Goal: Information Seeking & Learning: Learn about a topic

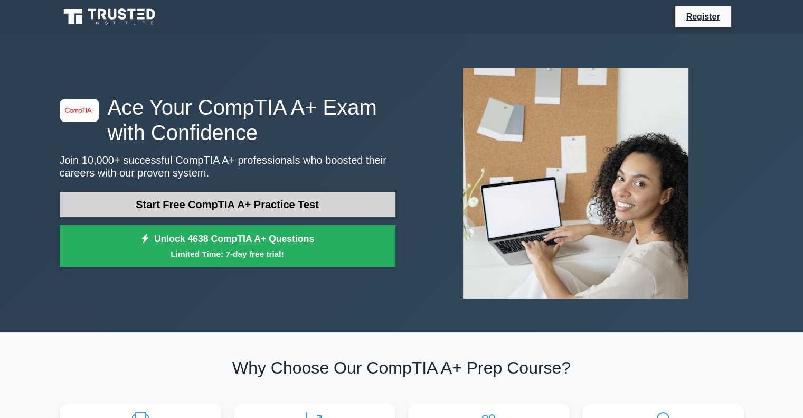
click at [276, 195] on link "Start Free CompTIA A+ Practice Test" at bounding box center [228, 204] width 336 height 25
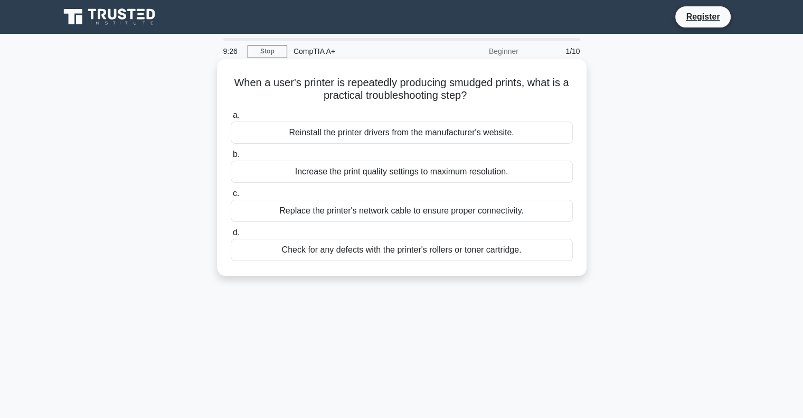
click at [389, 132] on div "Reinstall the printer drivers from the manufacturer's website." at bounding box center [402, 132] width 342 height 22
click at [231, 119] on input "a. Reinstall the printer drivers from the manufacturer's website." at bounding box center [231, 115] width 0 height 7
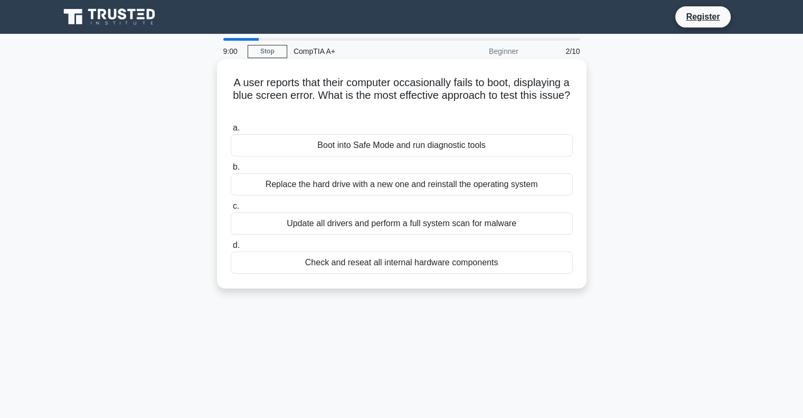
click at [385, 149] on div "Boot into Safe Mode and run diagnostic tools" at bounding box center [402, 145] width 342 height 22
click at [231, 131] on input "a. Boot into Safe Mode and run diagnostic tools" at bounding box center [231, 128] width 0 height 7
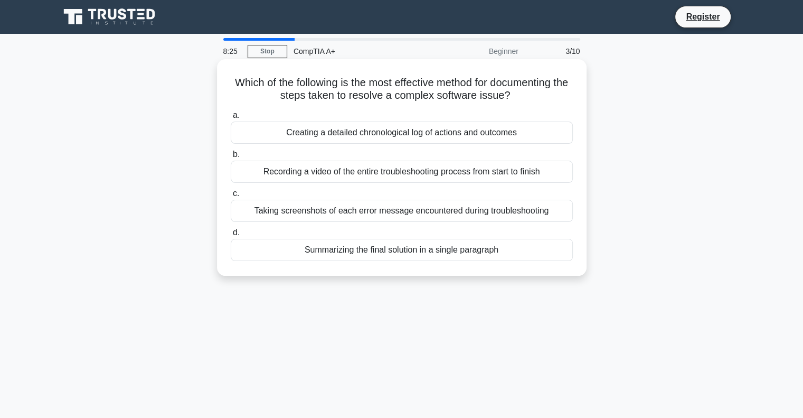
click at [416, 132] on div "Creating a detailed chronological log of actions and outcomes" at bounding box center [402, 132] width 342 height 22
click at [231, 119] on input "a. Creating a detailed chronological log of actions and outcomes" at bounding box center [231, 115] width 0 height 7
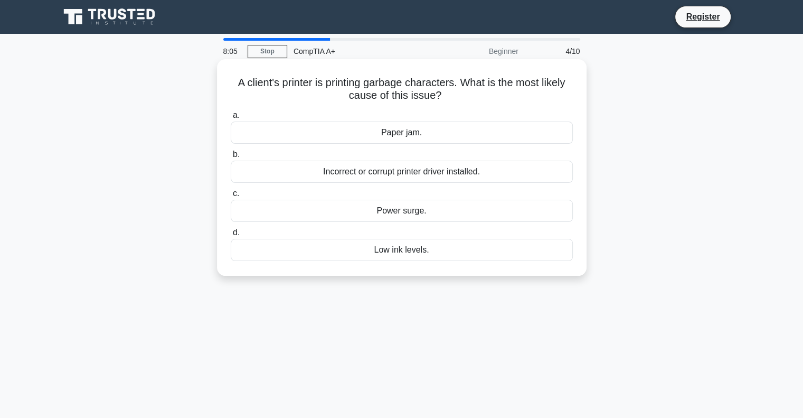
click at [435, 170] on div "Incorrect or corrupt printer driver installed." at bounding box center [402, 171] width 342 height 22
click at [231, 158] on input "b. Incorrect or corrupt printer driver installed." at bounding box center [231, 154] width 0 height 7
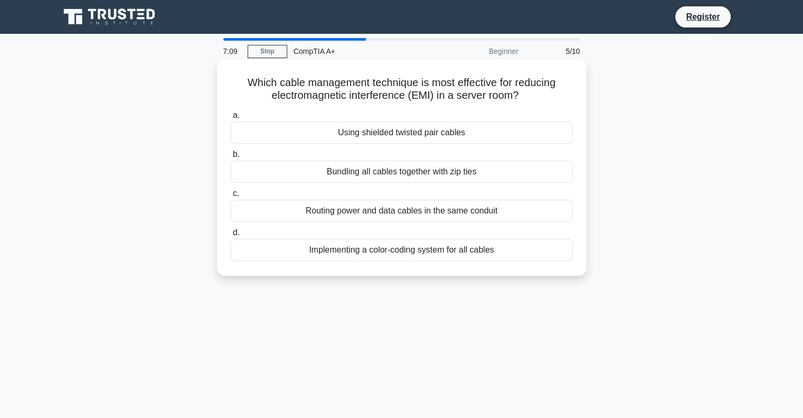
click at [435, 174] on div "Bundling all cables together with zip ties" at bounding box center [402, 171] width 342 height 22
click at [231, 158] on input "b. Bundling all cables together with zip ties" at bounding box center [231, 154] width 0 height 7
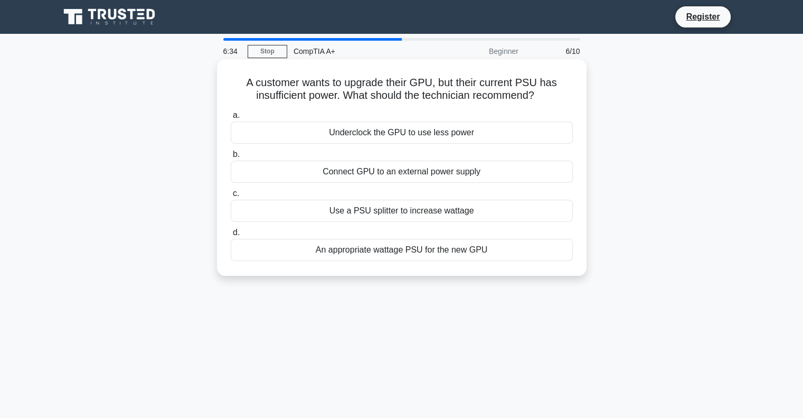
click at [409, 134] on div "Underclock the GPU to use less power" at bounding box center [402, 132] width 342 height 22
click at [231, 119] on input "a. Underclock the GPU to use less power" at bounding box center [231, 115] width 0 height 7
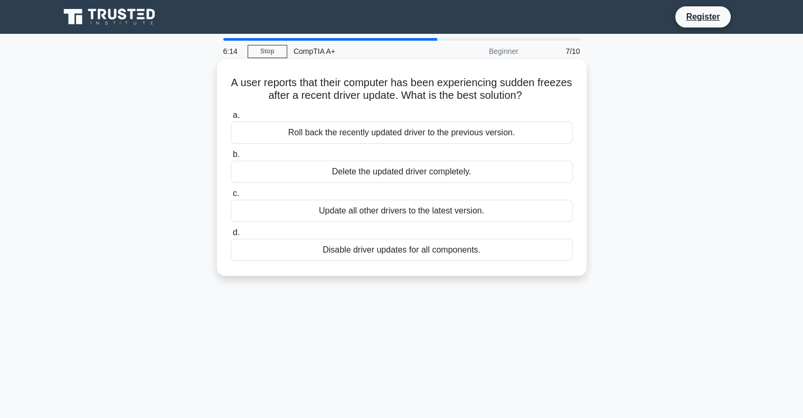
click at [429, 132] on div "Roll back the recently updated driver to the previous version." at bounding box center [402, 132] width 342 height 22
click at [231, 119] on input "a. Roll back the recently updated driver to the previous version." at bounding box center [231, 115] width 0 height 7
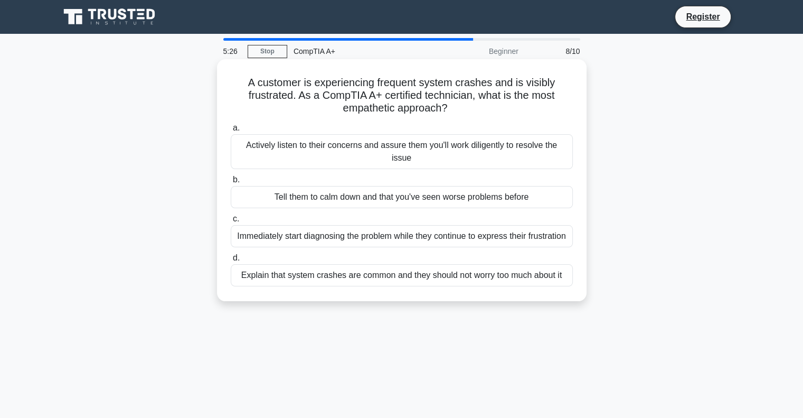
click at [441, 150] on div "Actively listen to their concerns and assure them you'll work diligently to res…" at bounding box center [402, 151] width 342 height 35
click at [231, 131] on input "a. Actively listen to their concerns and assure them you'll work diligently to …" at bounding box center [231, 128] width 0 height 7
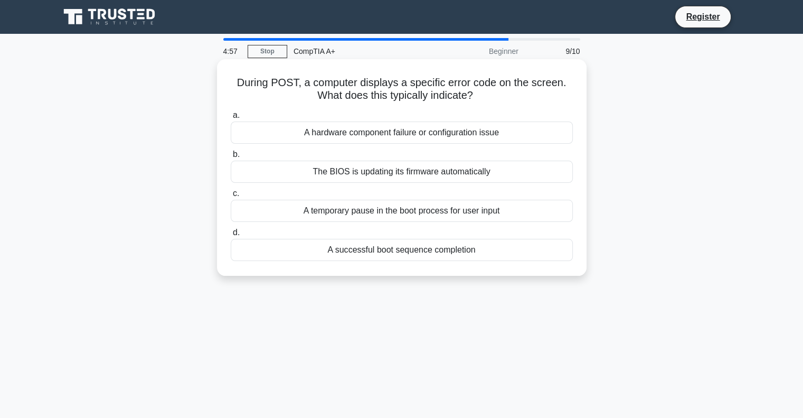
click at [423, 136] on div "A hardware component failure or configuration issue" at bounding box center [402, 132] width 342 height 22
click at [231, 119] on input "a. A hardware component failure or configuration issue" at bounding box center [231, 115] width 0 height 7
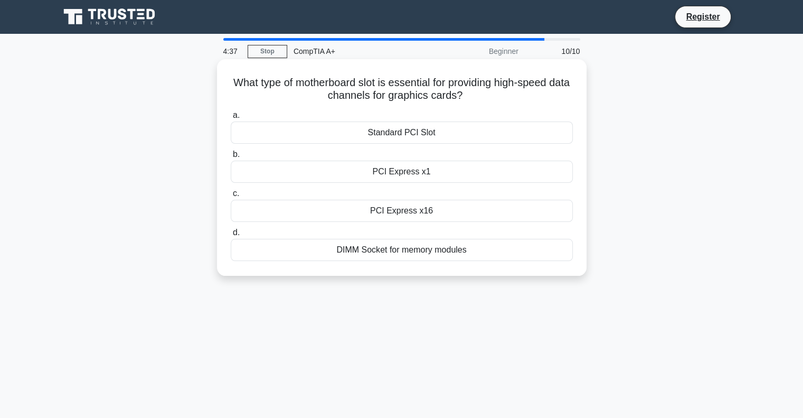
click at [419, 213] on div "PCI Express x16" at bounding box center [402, 211] width 342 height 22
click at [231, 197] on input "c. PCI Express x16" at bounding box center [231, 193] width 0 height 7
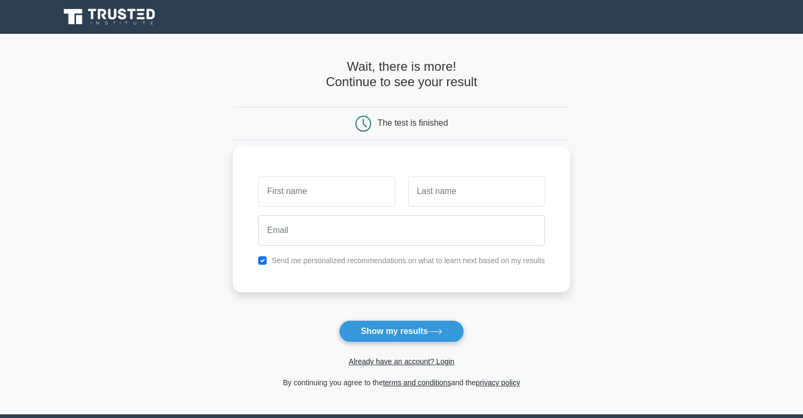
click at [347, 189] on input "text" at bounding box center [326, 191] width 137 height 31
type input "vip"
type input "pat"
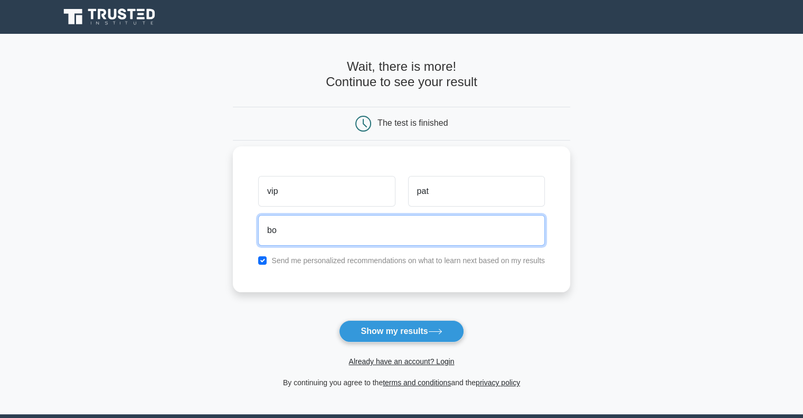
type input "boyininer@gmail.com"
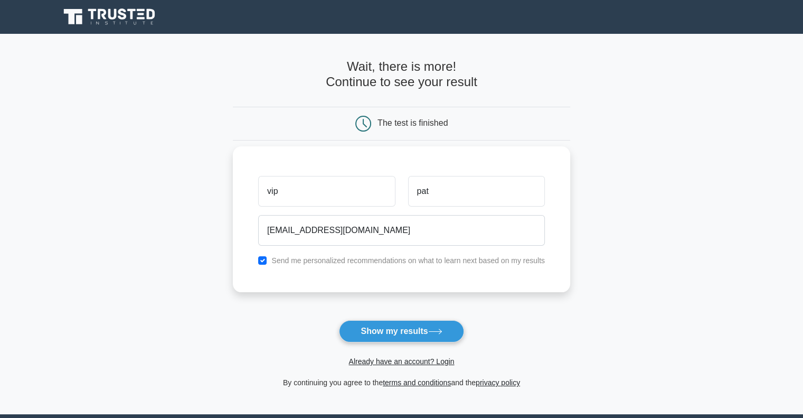
click at [345, 258] on label "Send me personalized recommendations on what to learn next based on my results" at bounding box center [407, 260] width 273 height 8
click at [265, 261] on input "checkbox" at bounding box center [262, 260] width 8 height 8
checkbox input "false"
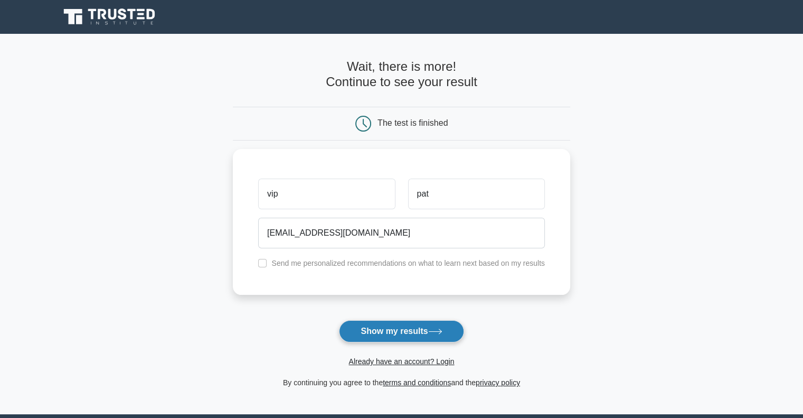
click at [391, 336] on button "Show my results" at bounding box center [401, 331] width 125 height 22
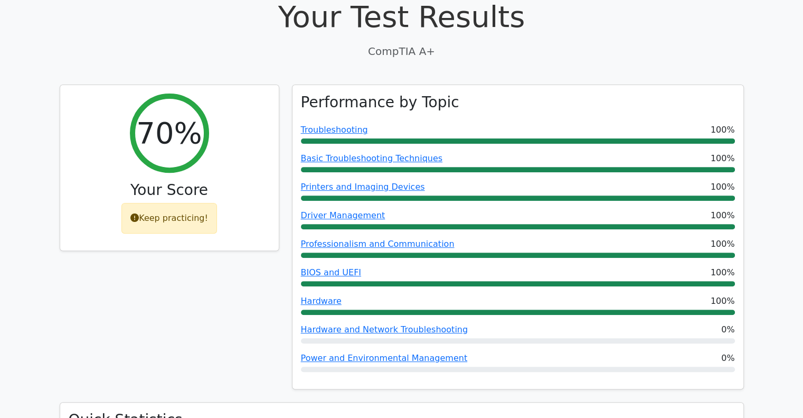
scroll to position [377, 0]
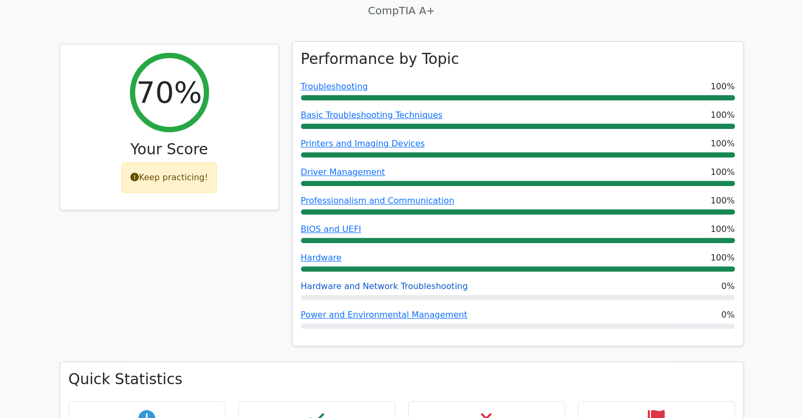
click at [406, 281] on link "Hardware and Network Troubleshooting" at bounding box center [384, 286] width 167 height 10
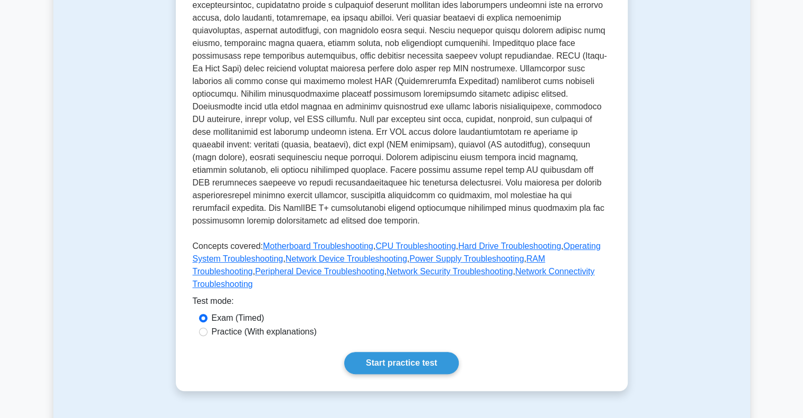
scroll to position [302, 0]
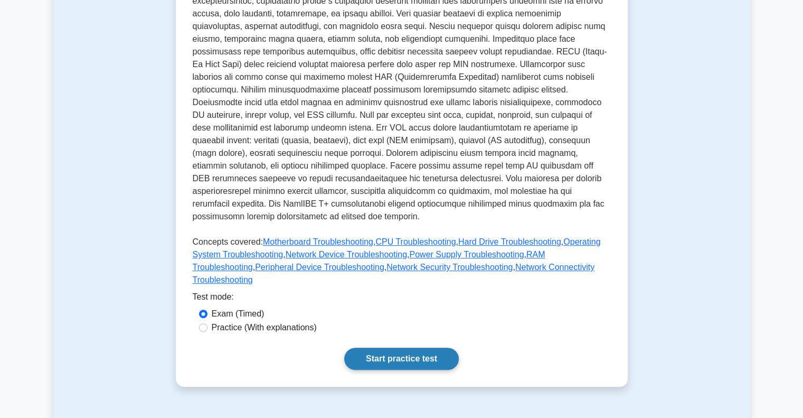
click at [403, 347] on link "Start practice test" at bounding box center [401, 358] width 115 height 22
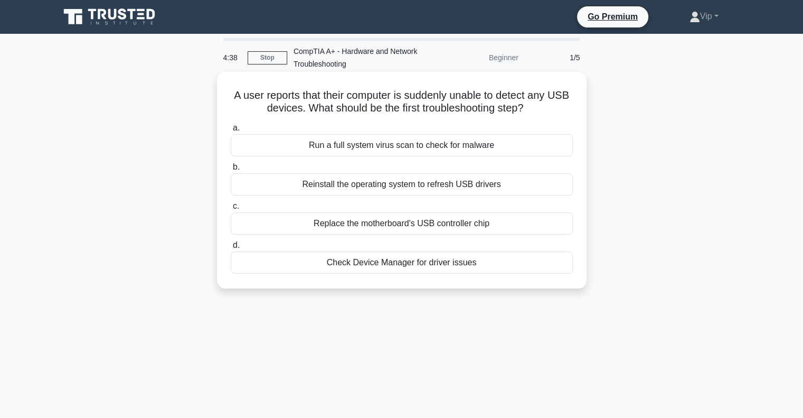
click at [446, 262] on div "Check Device Manager for driver issues" at bounding box center [402, 262] width 342 height 22
click at [231, 249] on input "d. Check Device Manager for driver issues" at bounding box center [231, 245] width 0 height 7
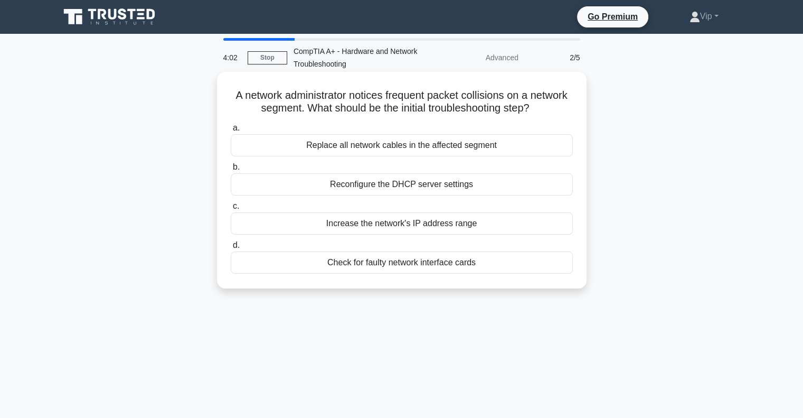
click at [433, 186] on div "Reconfigure the DHCP server settings" at bounding box center [402, 184] width 342 height 22
click at [231, 170] on input "b. Reconfigure the DHCP server settings" at bounding box center [231, 167] width 0 height 7
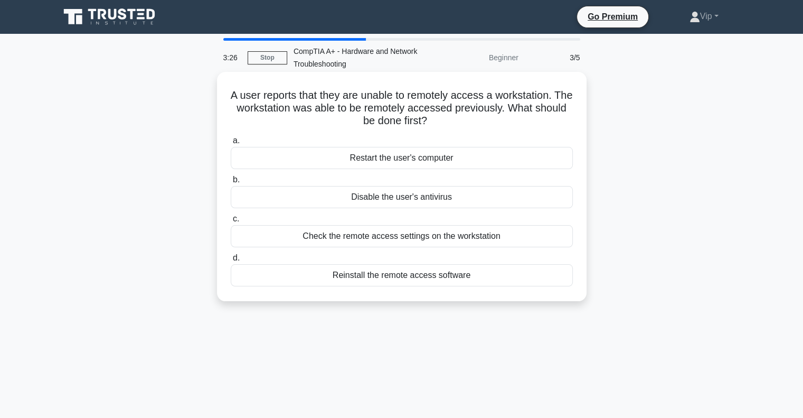
click at [462, 234] on div "Check the remote access settings on the workstation" at bounding box center [402, 236] width 342 height 22
click at [231, 222] on input "c. Check the remote access settings on the workstation" at bounding box center [231, 218] width 0 height 7
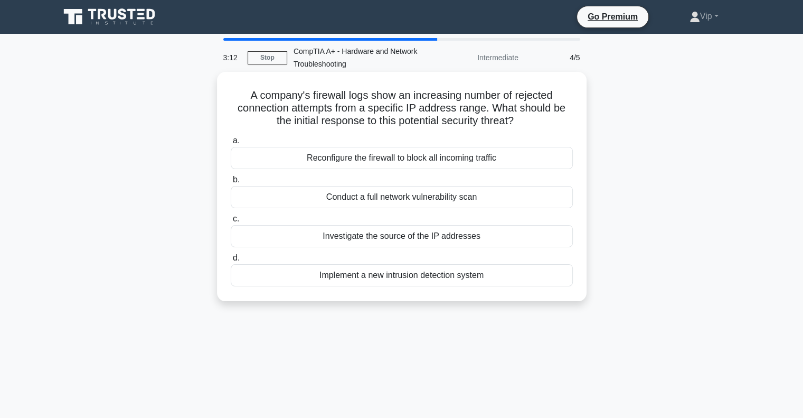
click at [580, 207] on div "A company's firewall logs show an increasing number of rejected connection atte…" at bounding box center [401, 186] width 361 height 221
click at [471, 157] on div "Reconfigure the firewall to block all incoming traffic" at bounding box center [402, 158] width 342 height 22
click at [231, 144] on input "a. Reconfigure the firewall to block all incoming traffic" at bounding box center [231, 140] width 0 height 7
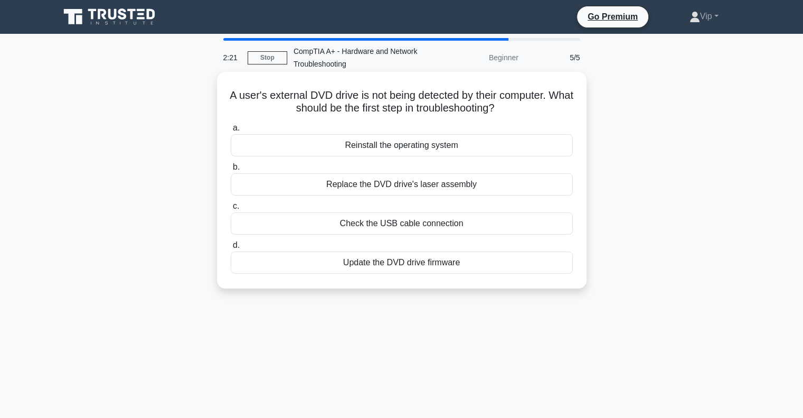
click at [433, 223] on div "Check the USB cable connection" at bounding box center [402, 223] width 342 height 22
click at [231, 210] on input "c. Check the USB cable connection" at bounding box center [231, 206] width 0 height 7
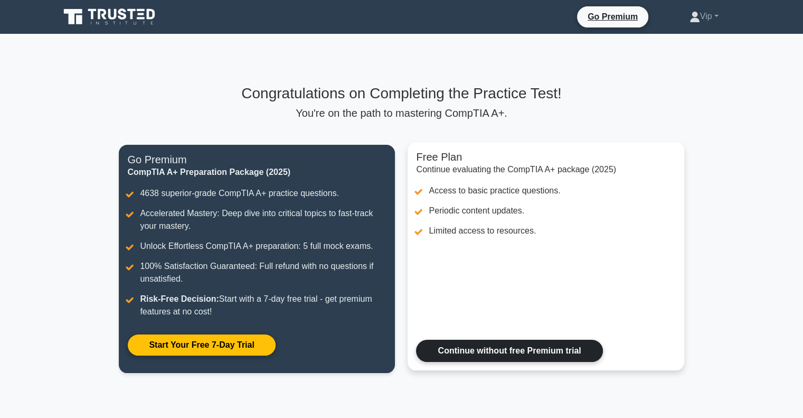
click at [530, 352] on link "Continue without free Premium trial" at bounding box center [509, 350] width 186 height 22
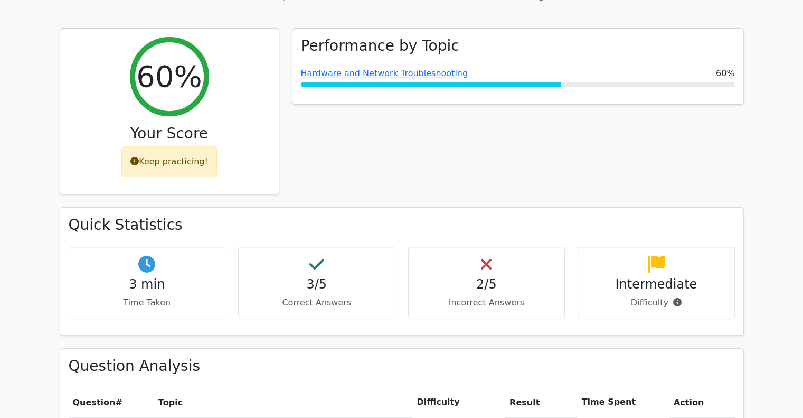
scroll to position [445, 0]
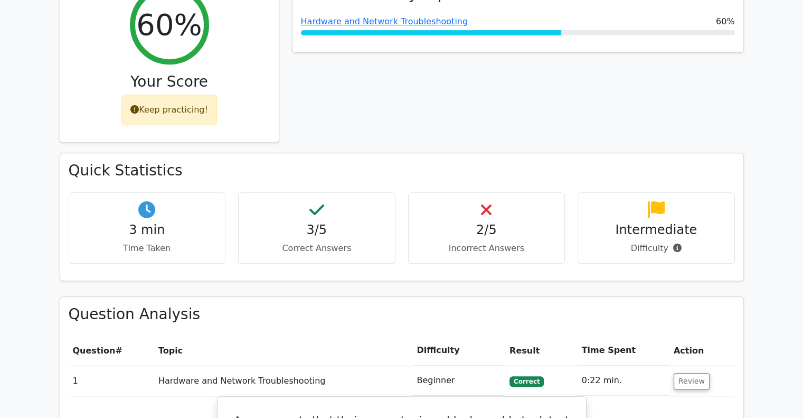
click at [496, 222] on h4 "2/5" at bounding box center [486, 229] width 139 height 15
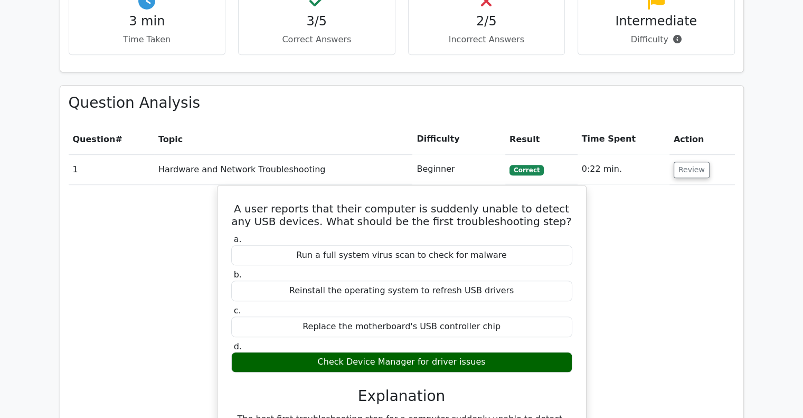
scroll to position [671, 0]
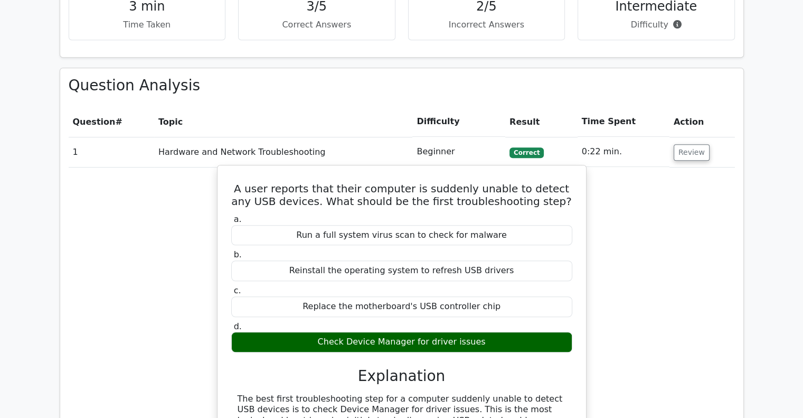
click at [424, 331] on div "Check Device Manager for driver issues" at bounding box center [401, 341] width 341 height 21
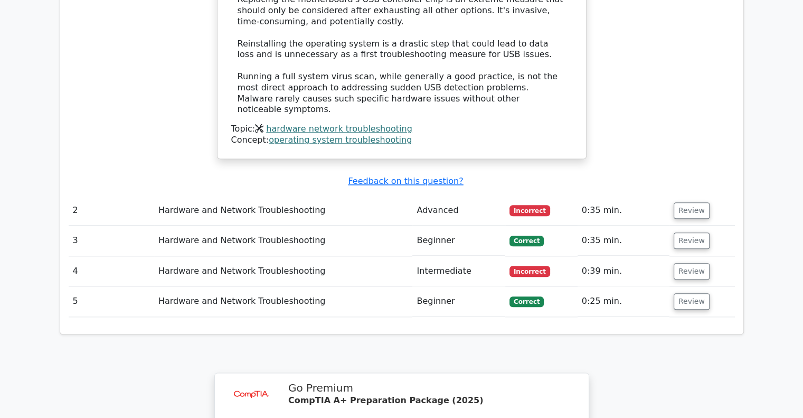
scroll to position [1258, 0]
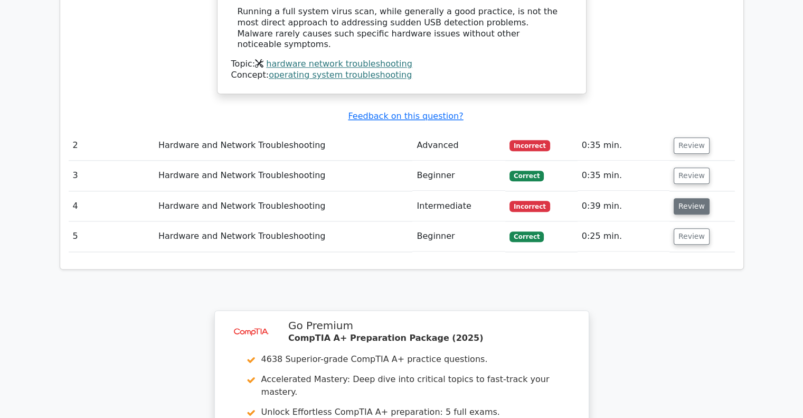
click at [697, 198] on button "Review" at bounding box center [692, 206] width 36 height 16
